Goal: Complete application form: Complete application form

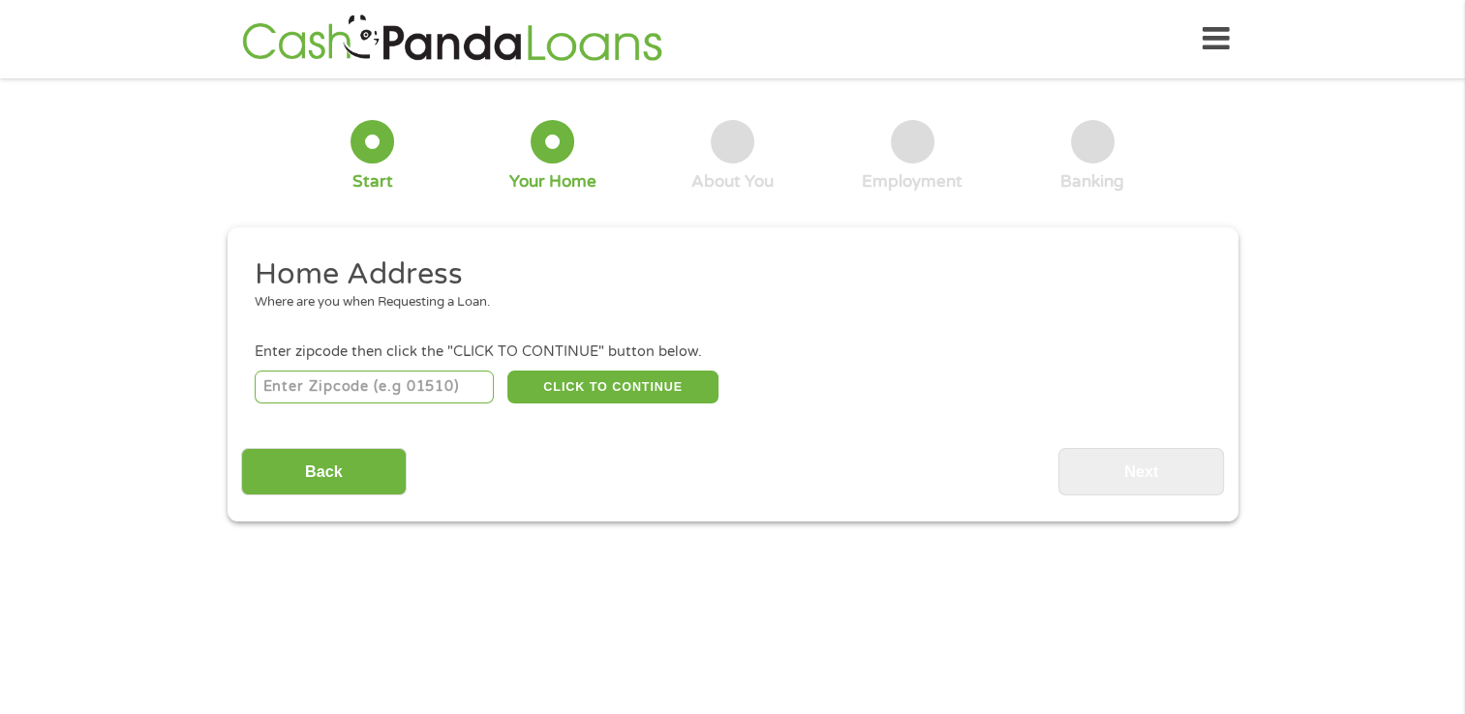
click at [436, 396] on input "number" at bounding box center [374, 387] width 239 height 33
type input "04607"
click at [598, 390] on button "CLICK TO CONTINUE" at bounding box center [612, 387] width 211 height 33
type input "04607"
type input "[GEOGRAPHIC_DATA]"
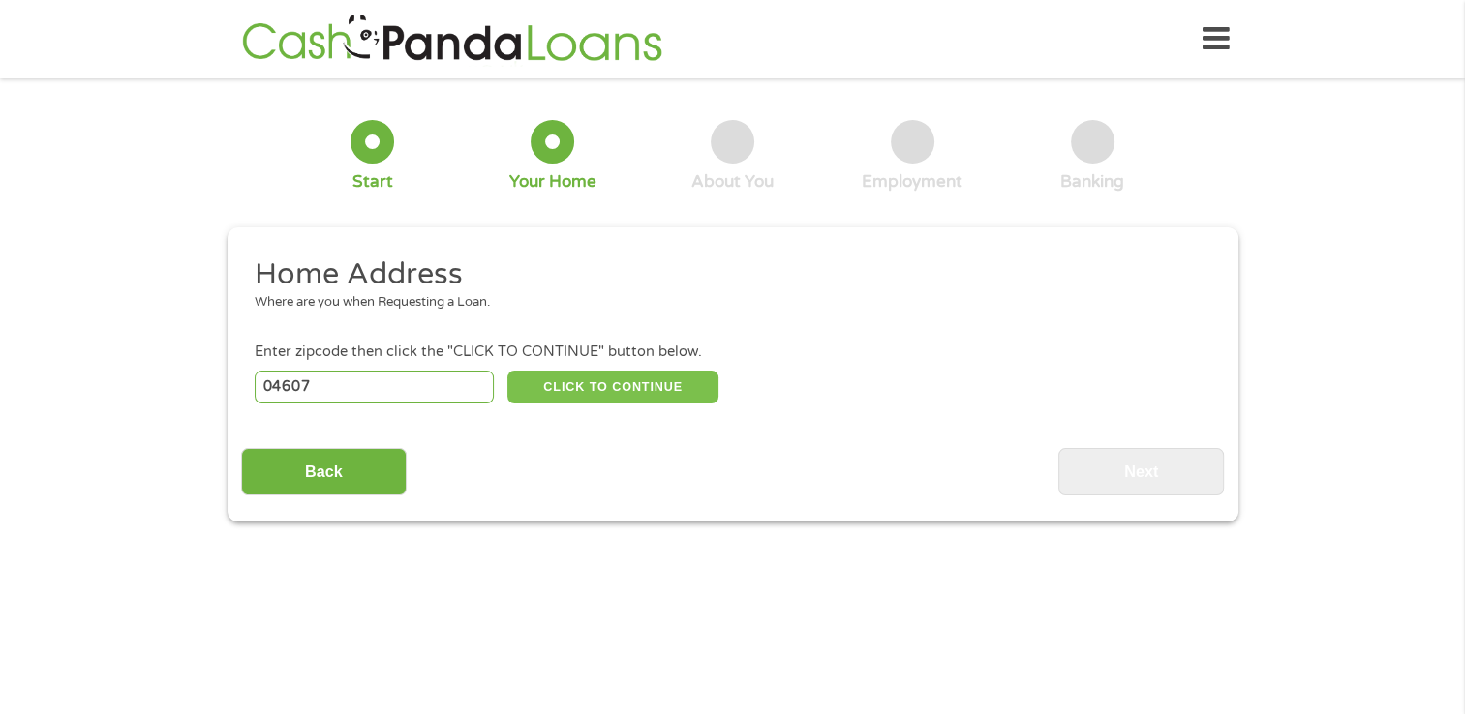
select select "[US_STATE]"
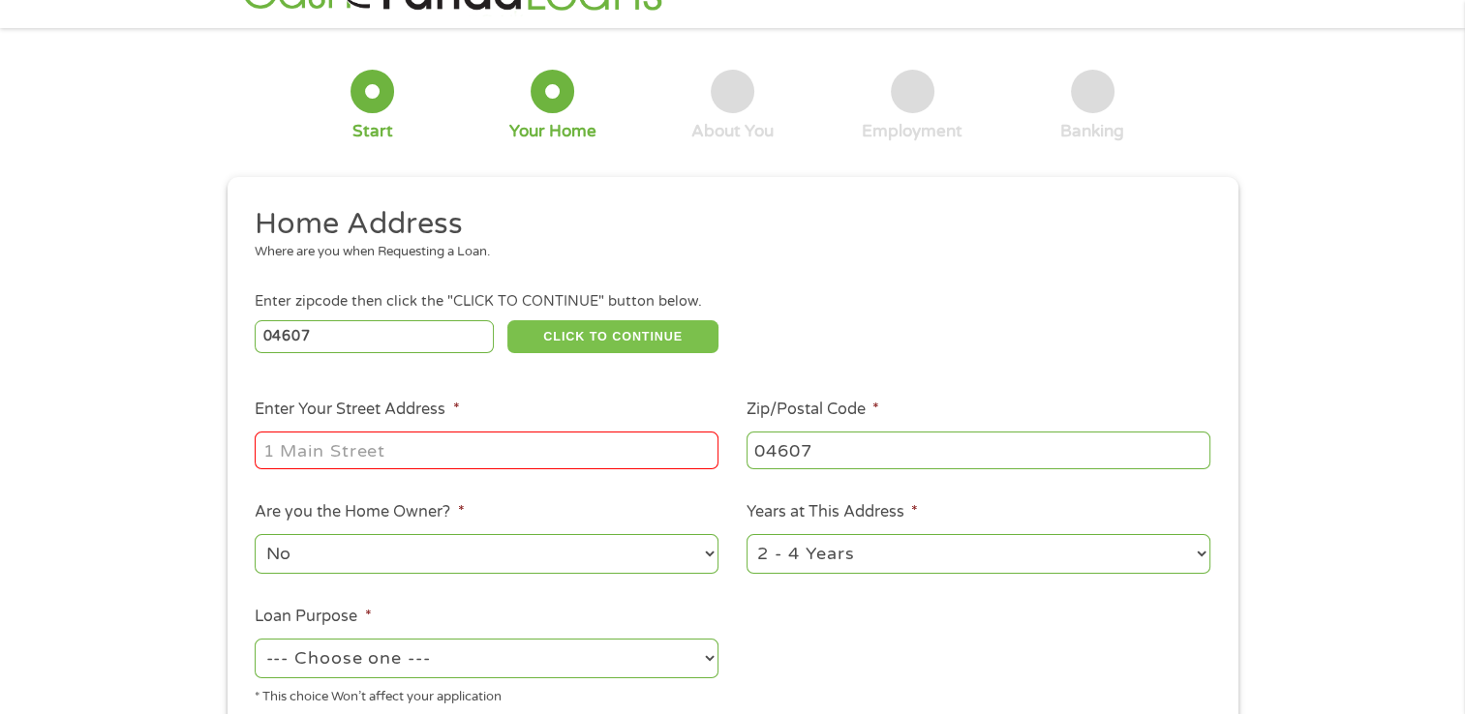
scroll to position [97, 0]
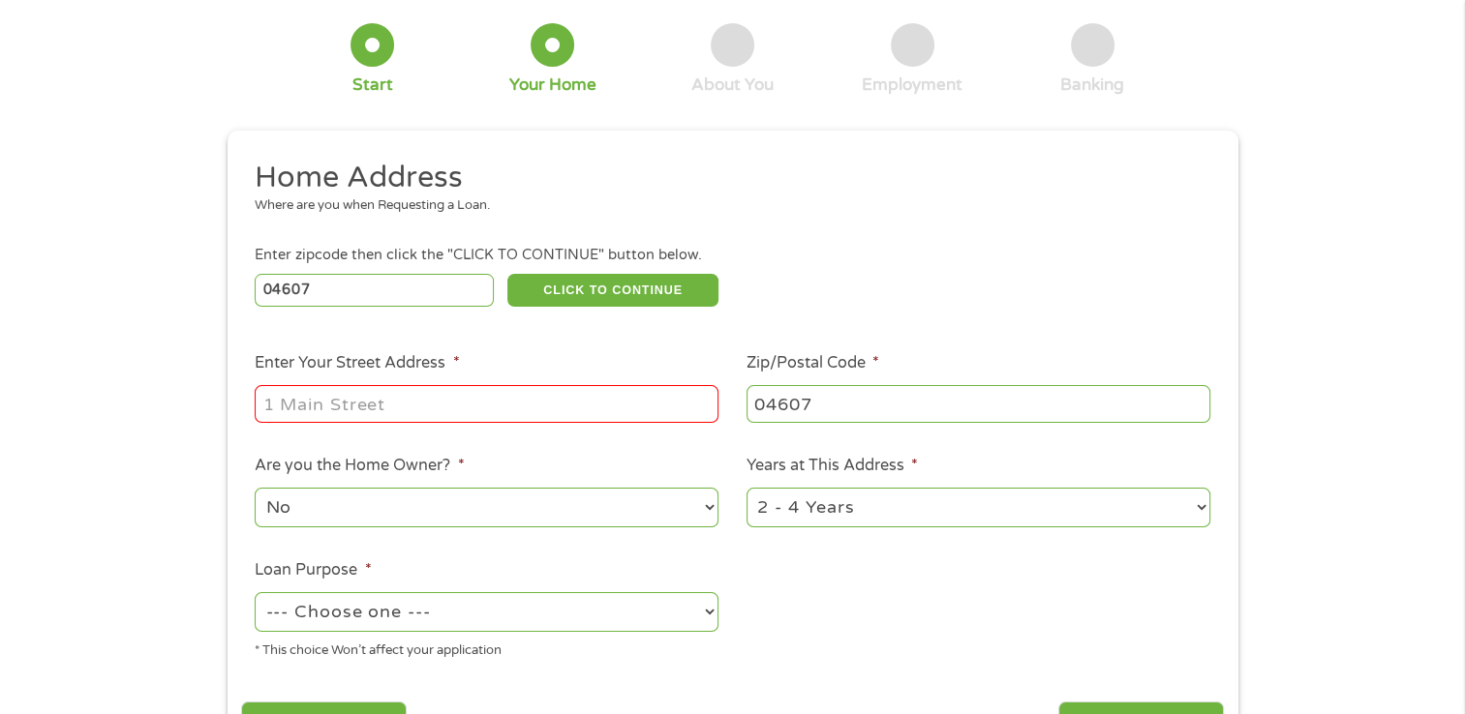
click at [581, 404] on input "Enter Your Street Address *" at bounding box center [487, 403] width 464 height 37
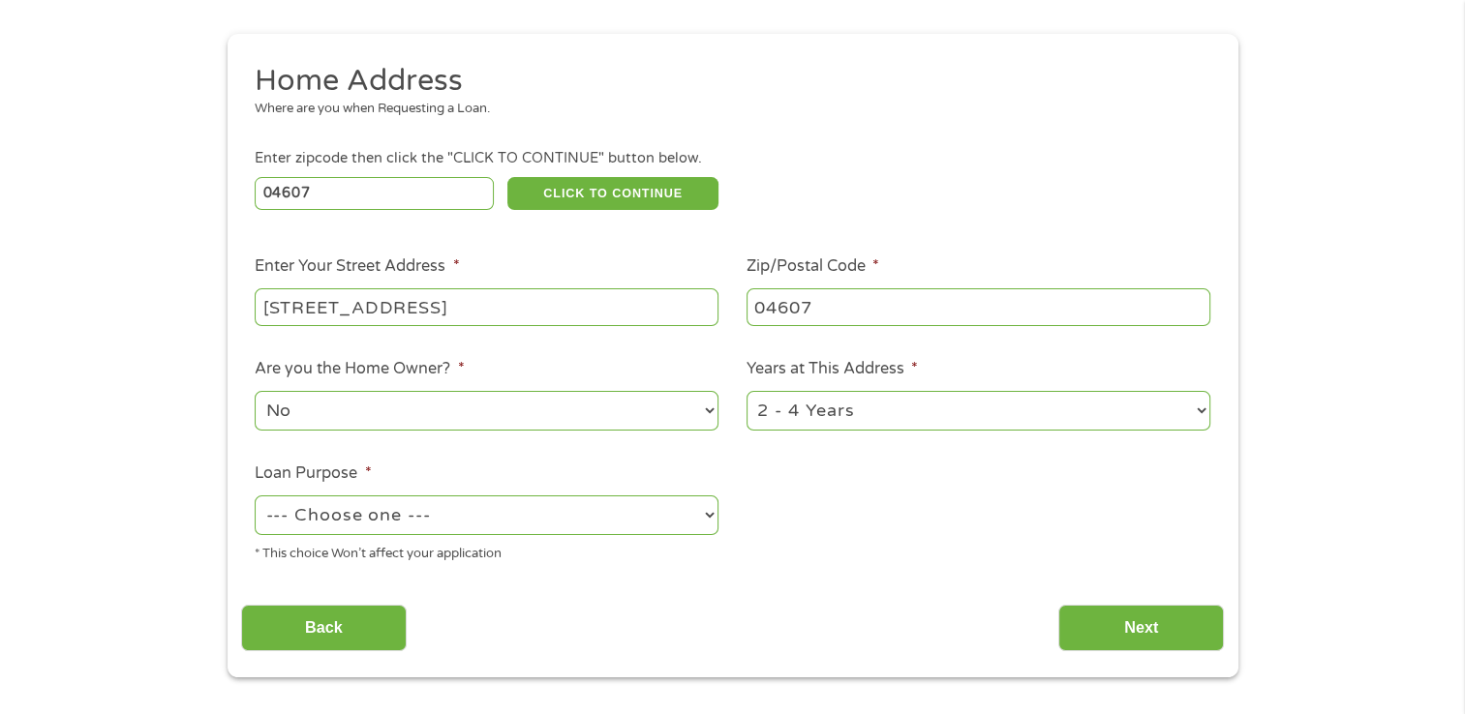
type input "[STREET_ADDRESS]"
click at [708, 412] on select "No Yes" at bounding box center [487, 411] width 464 height 40
select select "yes"
click at [255, 393] on select "No Yes" at bounding box center [487, 411] width 464 height 40
click at [1198, 412] on select "1 Year or less 1 - 2 Years 2 - 4 Years Over 4 Years" at bounding box center [978, 411] width 464 height 40
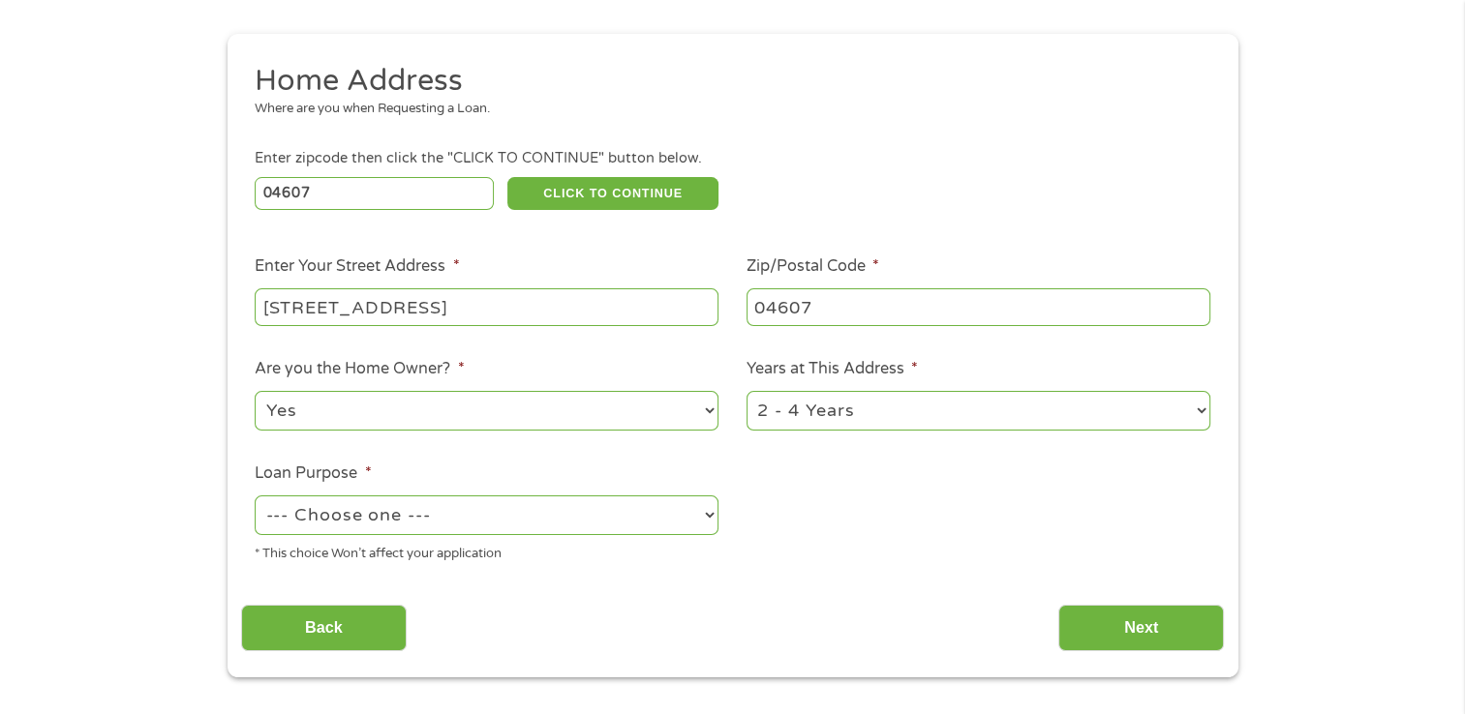
select select "60months"
click at [746, 393] on select "1 Year or less 1 - 2 Years 2 - 4 Years Over 4 Years" at bounding box center [978, 411] width 464 height 40
click at [711, 517] on select "--- Choose one --- Pay Bills Debt Consolidation Home Improvement Major Purchase…" at bounding box center [487, 516] width 464 height 40
select select "other"
click at [255, 498] on select "--- Choose one --- Pay Bills Debt Consolidation Home Improvement Major Purchase…" at bounding box center [487, 516] width 464 height 40
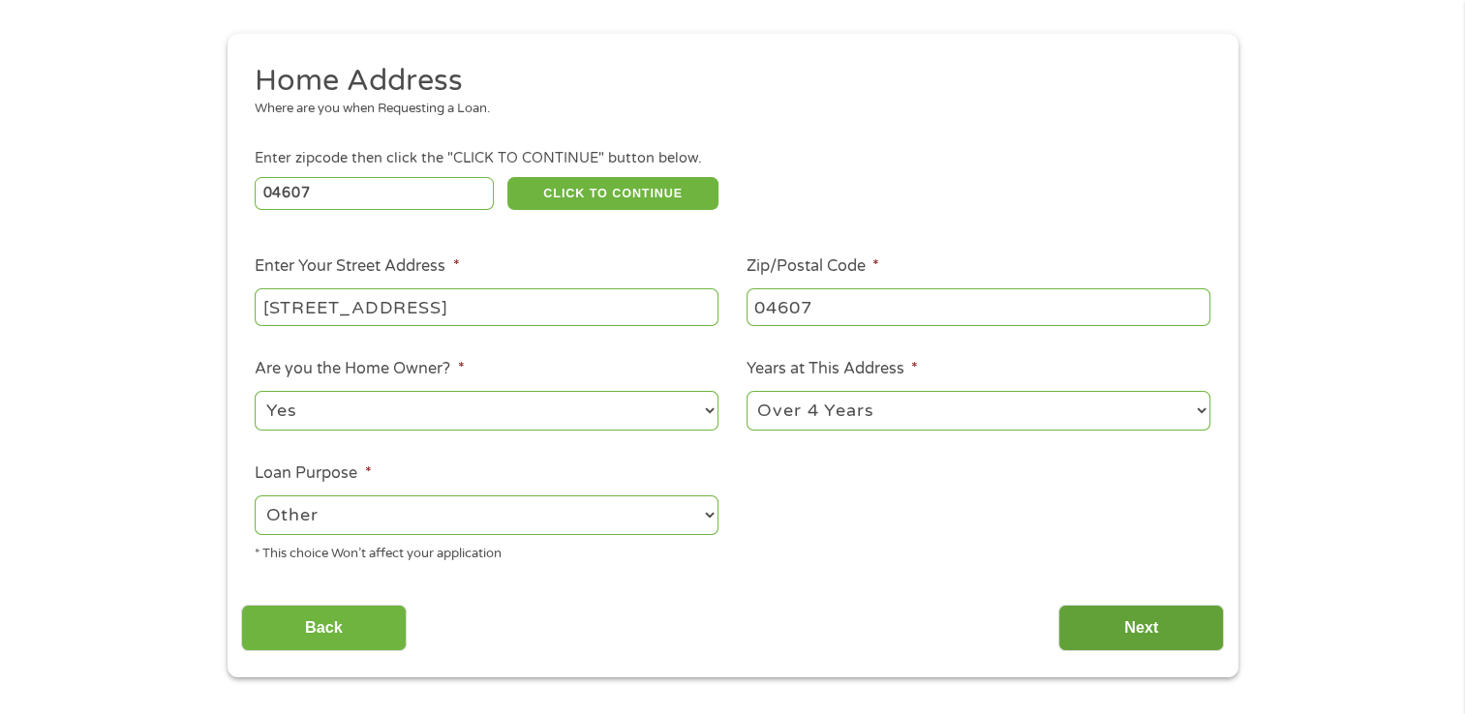
click at [1143, 618] on input "Next" at bounding box center [1141, 628] width 166 height 47
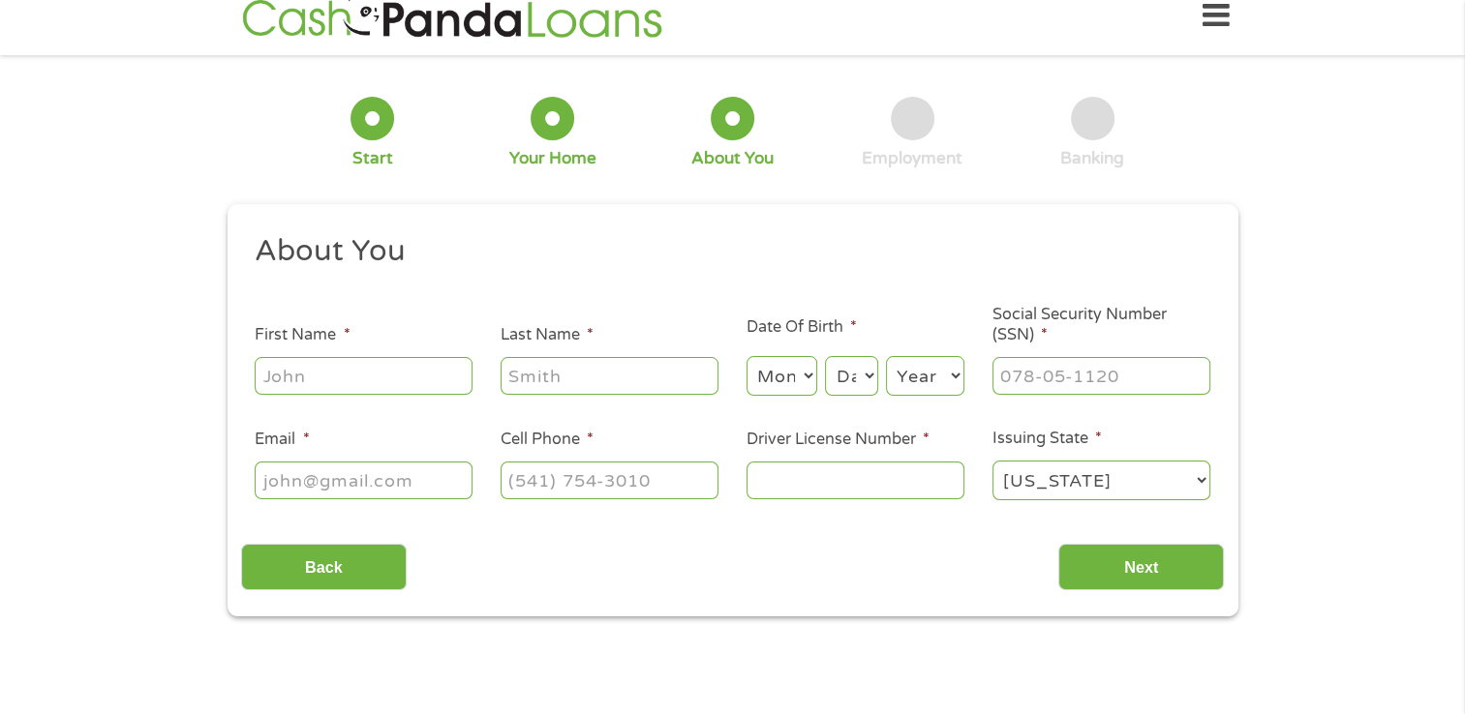
scroll to position [0, 0]
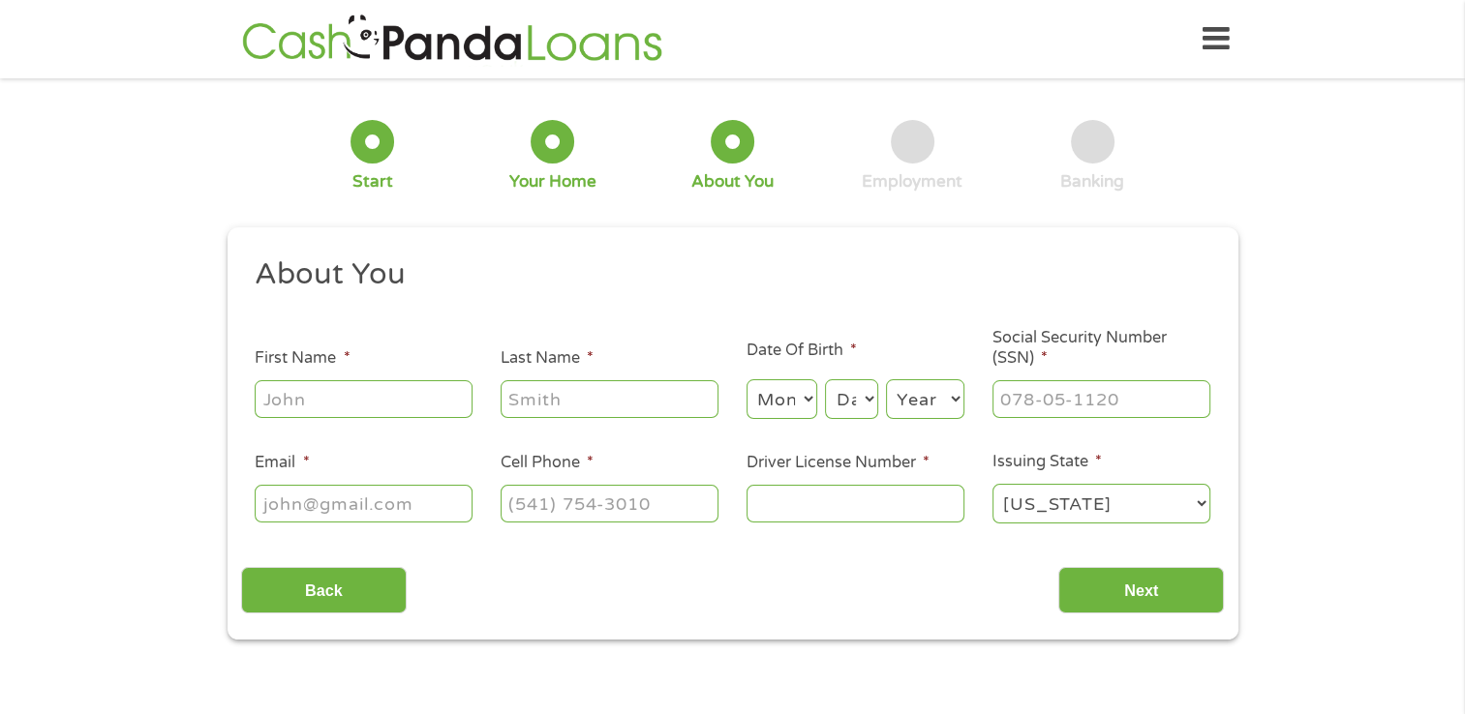
click at [356, 374] on li "First Name *" at bounding box center [364, 384] width 246 height 75
click at [410, 460] on li "Email *" at bounding box center [364, 488] width 246 height 75
click at [383, 379] on div at bounding box center [364, 400] width 218 height 45
click at [381, 387] on input "First Name *" at bounding box center [364, 398] width 218 height 37
type input "[PERSON_NAME]"
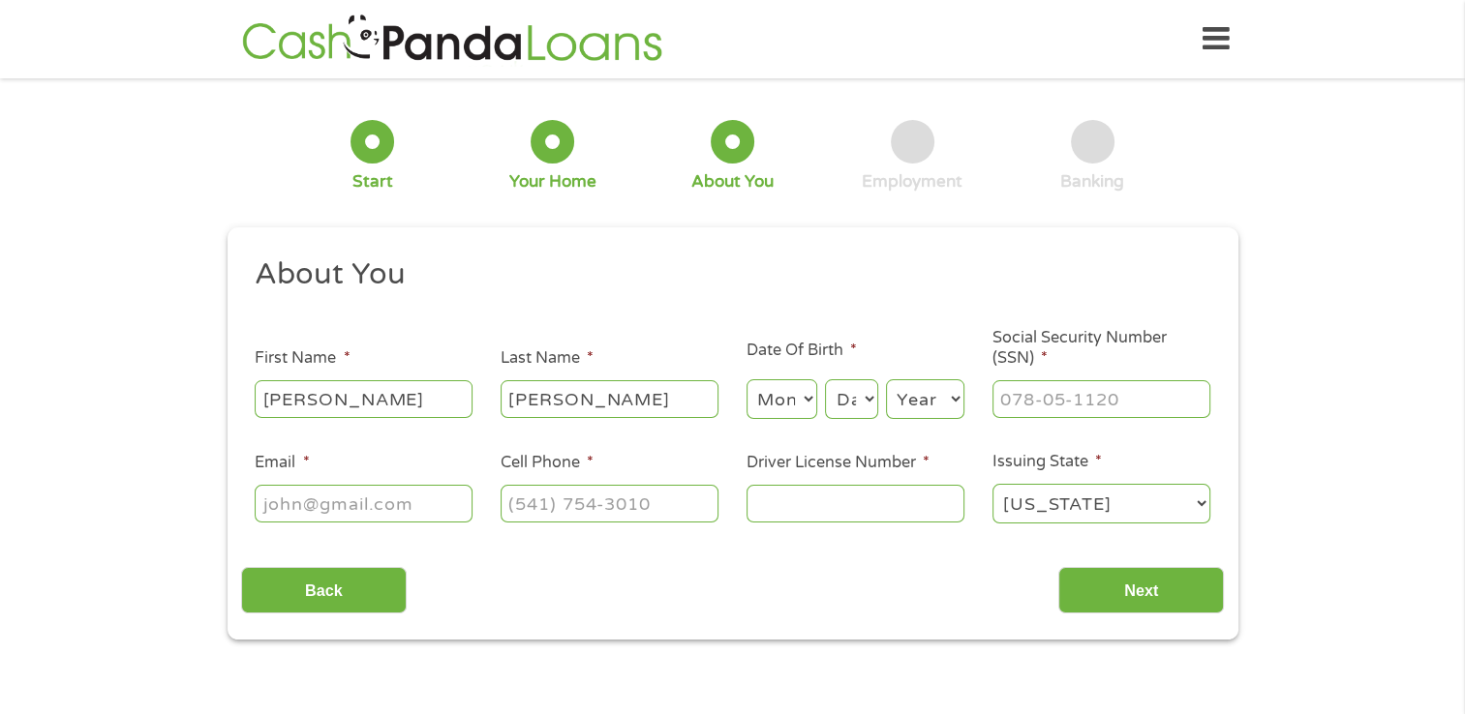
type input "[PERSON_NAME]"
click at [767, 415] on select "Month 1 2 3 4 5 6 7 8 9 10 11 12" at bounding box center [781, 399] width 71 height 40
select select "9"
click at [746, 380] on select "Month 1 2 3 4 5 6 7 8 9 10 11 12" at bounding box center [781, 399] width 71 height 40
click at [866, 401] on select "Day 1 2 3 4 5 6 7 8 9 10 11 12 13 14 15 16 17 18 19 20 21 22 23 24 25 26 27 28 …" at bounding box center [851, 399] width 52 height 40
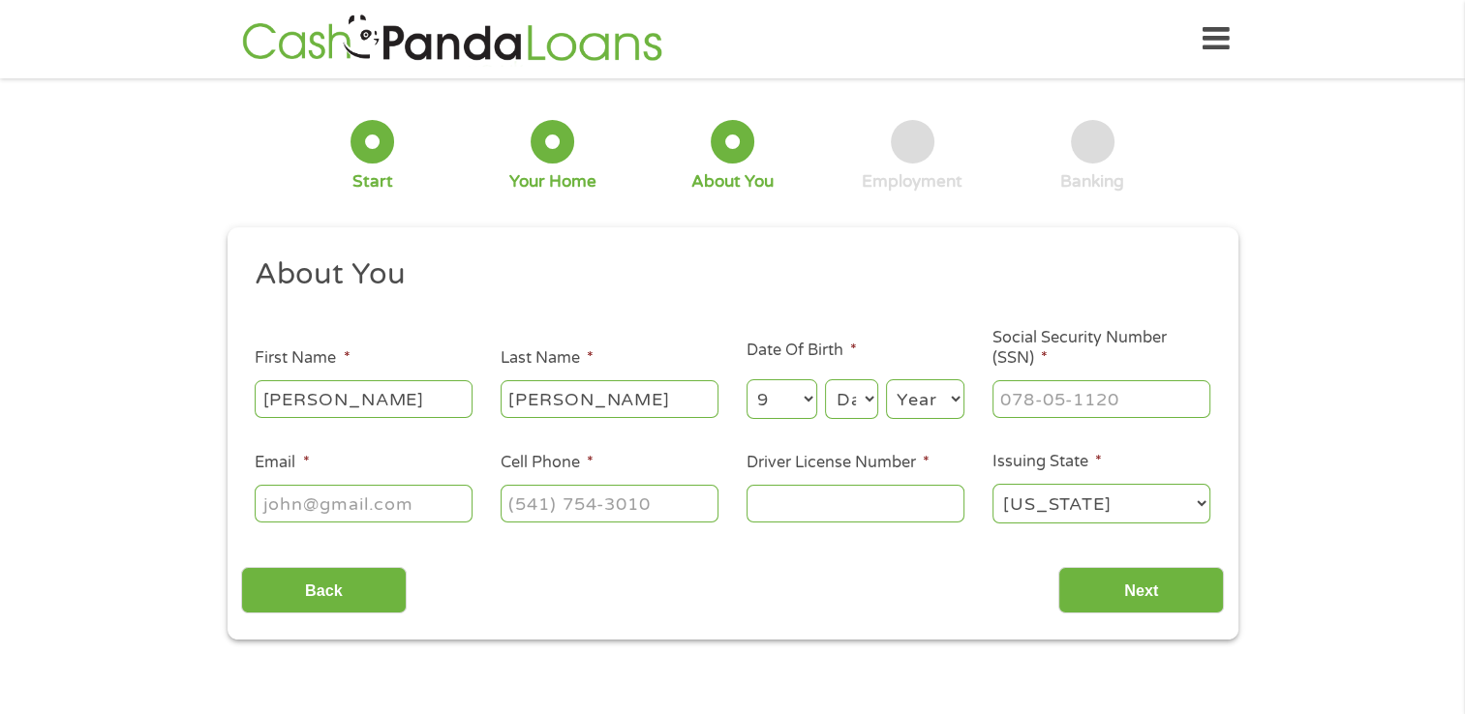
select select "23"
click at [825, 380] on select "Day 1 2 3 4 5 6 7 8 9 10 11 12 13 14 15 16 17 18 19 20 21 22 23 24 25 26 27 28 …" at bounding box center [851, 399] width 52 height 40
click at [952, 404] on select "Year [DATE] 2006 2005 2004 2003 2002 2001 2000 1999 1998 1997 1996 1995 1994 19…" at bounding box center [925, 399] width 78 height 40
select select "1945"
click at [886, 380] on select "Year [DATE] 2006 2005 2004 2003 2002 2001 2000 1999 1998 1997 1996 1995 1994 19…" at bounding box center [925, 399] width 78 height 40
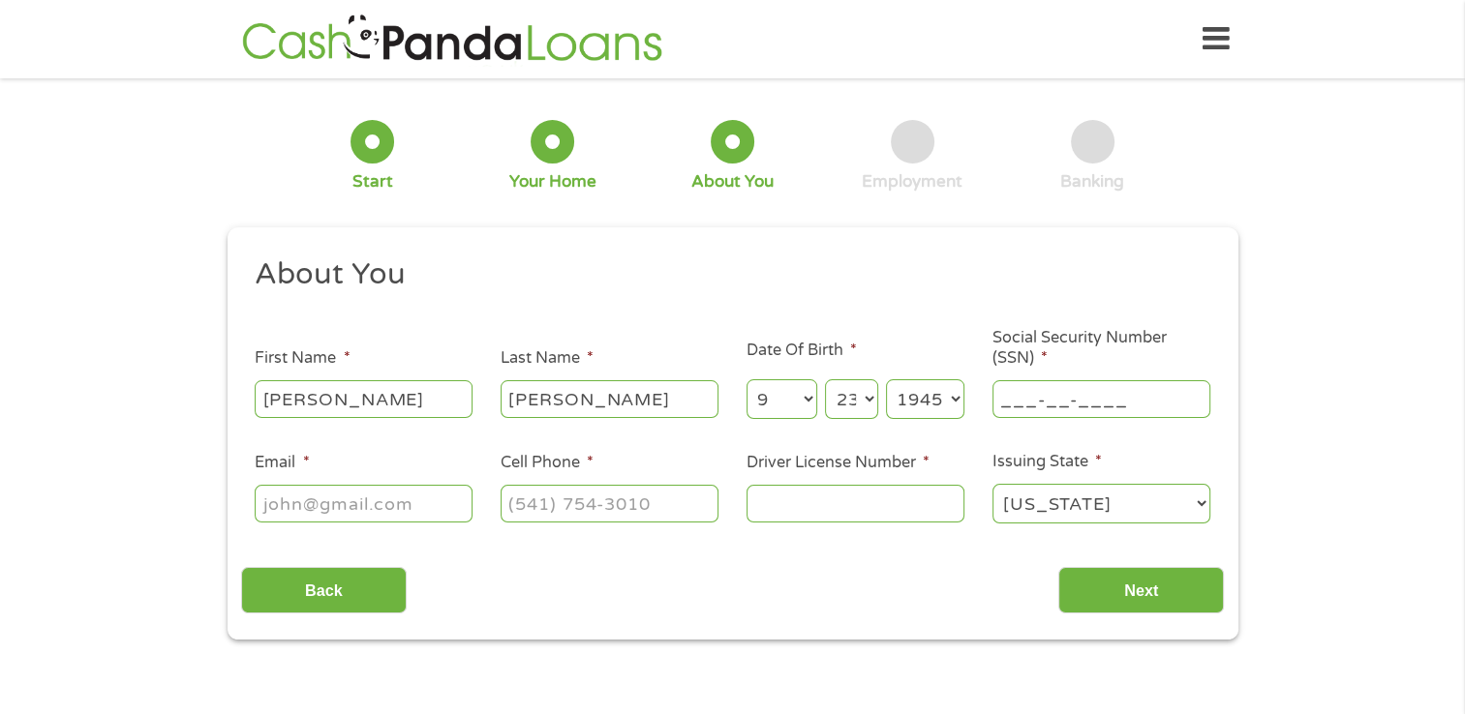
click at [1032, 403] on input "___-__-____" at bounding box center [1101, 398] width 218 height 37
type input "168-36-3345"
click at [462, 516] on input "Email *" at bounding box center [364, 503] width 218 height 37
type input "clingle"
